Goal: Navigation & Orientation: Find specific page/section

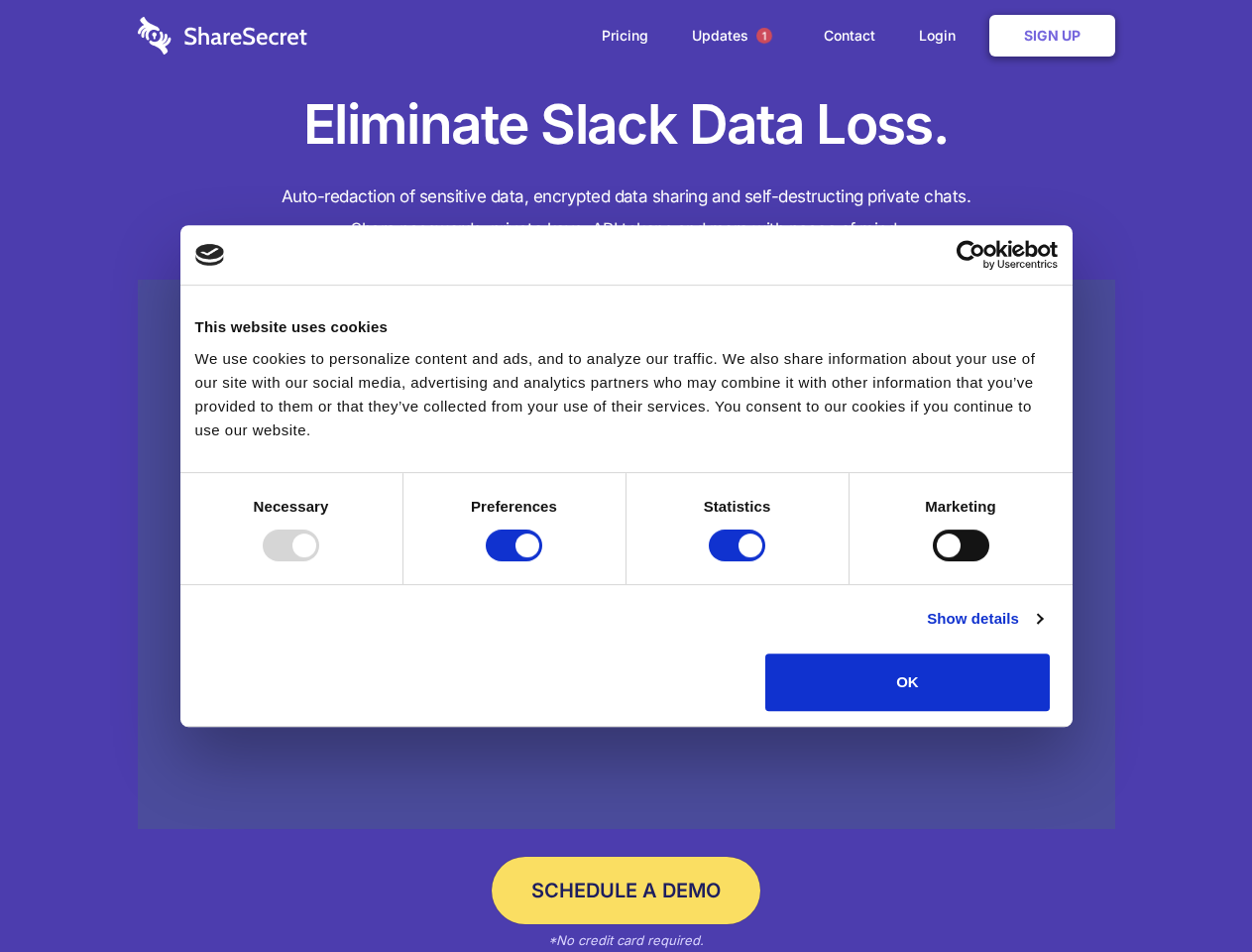
click at [319, 561] on div at bounding box center [291, 545] width 57 height 32
click at [543, 561] on input "Preferences" at bounding box center [514, 545] width 57 height 32
checkbox input "false"
click at [740, 561] on input "Statistics" at bounding box center [737, 545] width 57 height 32
checkbox input "false"
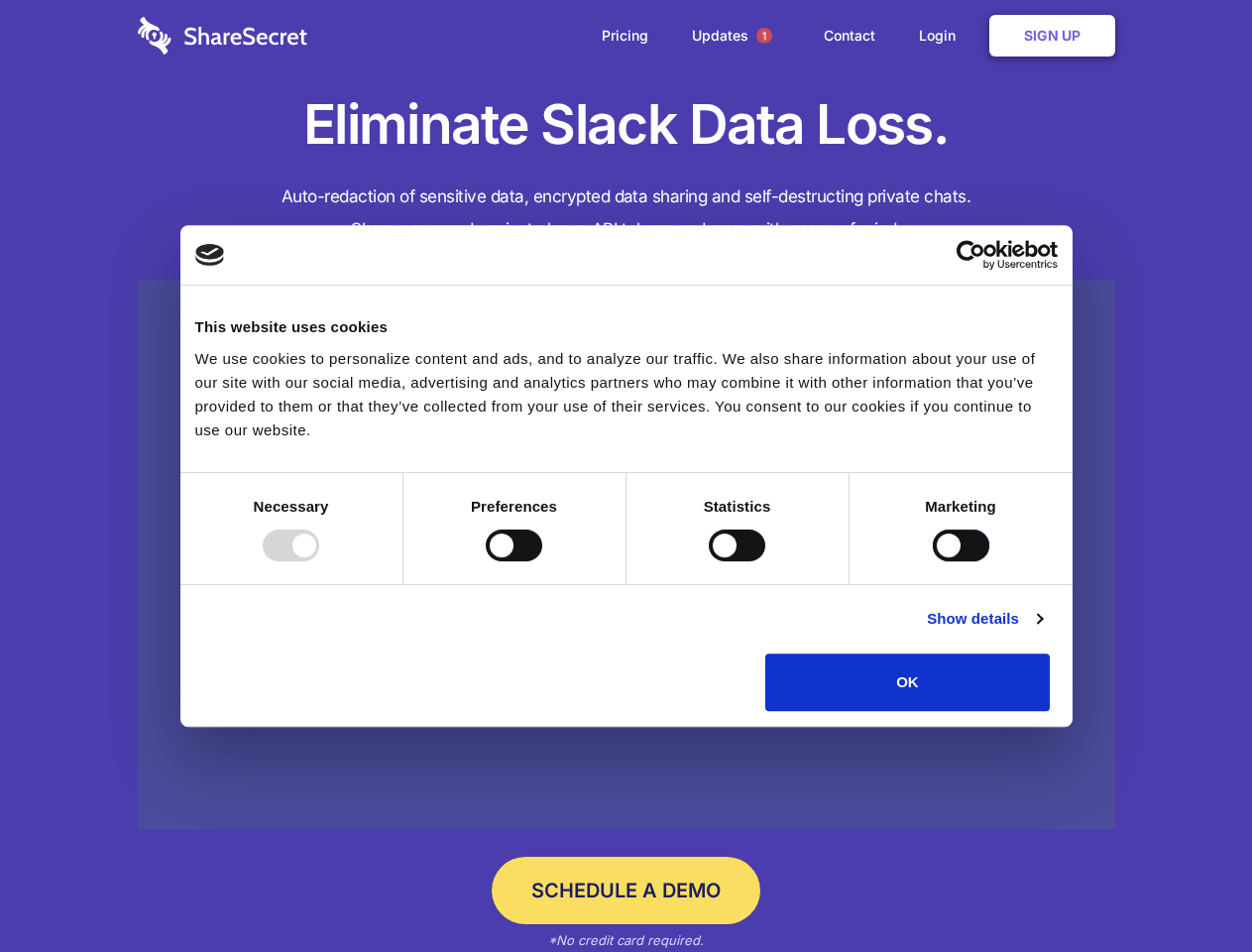
click at [934, 561] on input "Marketing" at bounding box center [961, 545] width 57 height 32
checkbox input "true"
click at [1042, 631] on link "Show details" at bounding box center [985, 619] width 115 height 24
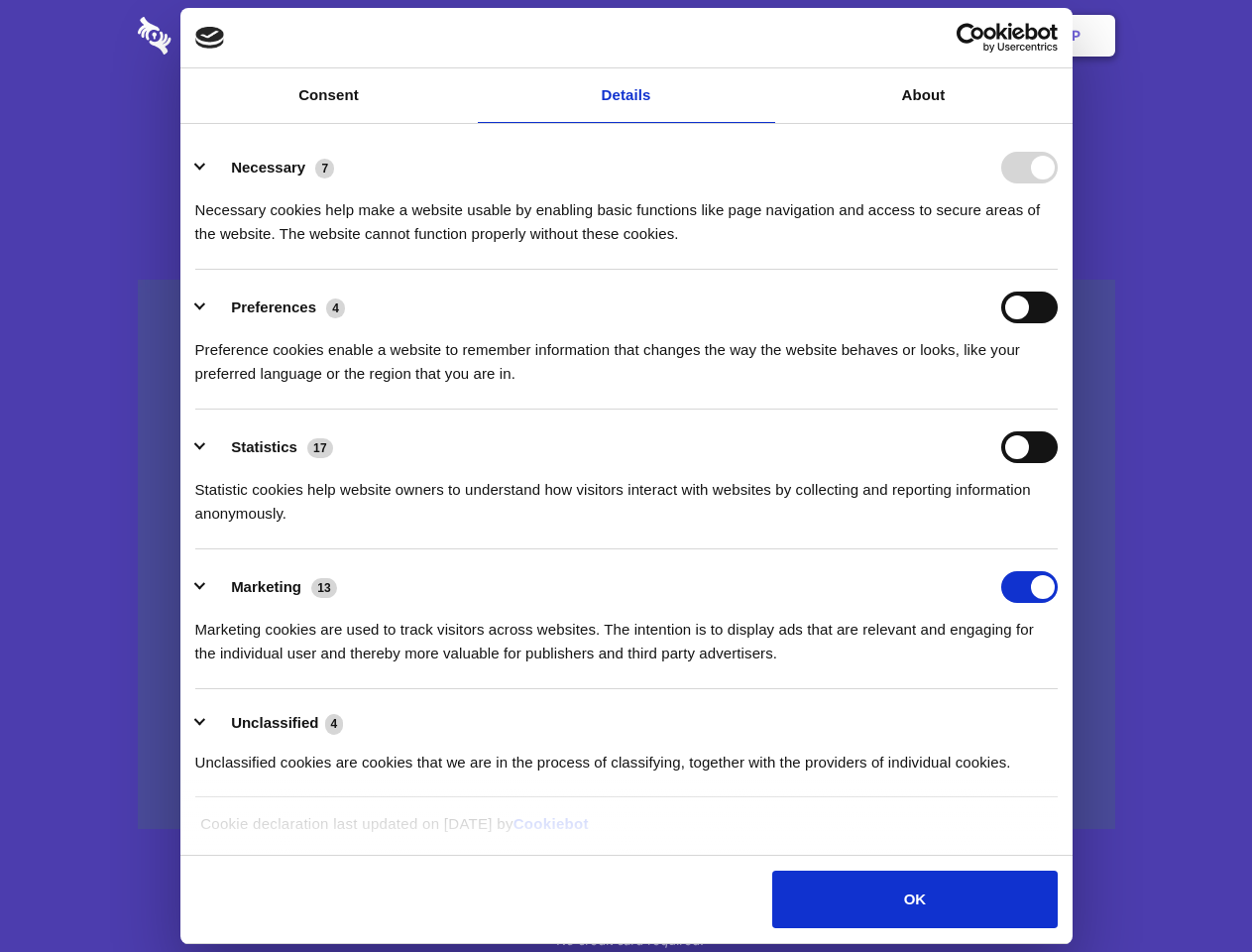
click at [1058, 270] on li "Necessary 7 Necessary cookies help make a website usable by enabling basic func…" at bounding box center [627, 199] width 863 height 140
click at [764, 36] on span "1" at bounding box center [765, 36] width 16 height 16
